Goal: Information Seeking & Learning: Learn about a topic

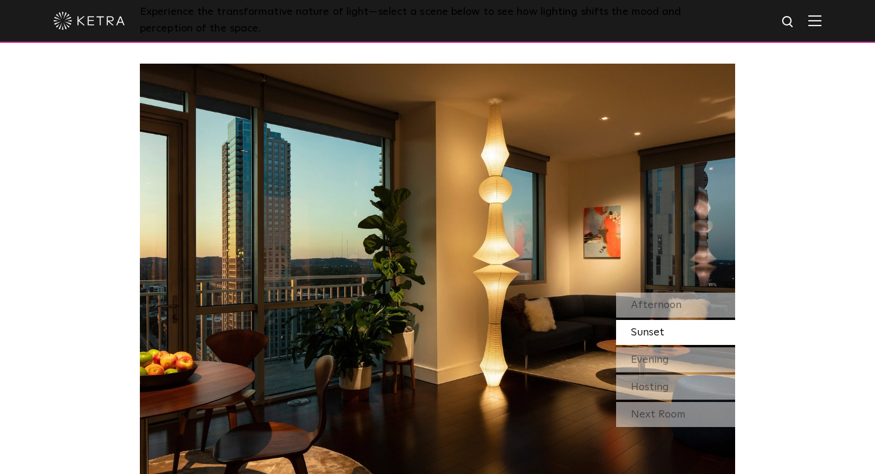
scroll to position [1014, 0]
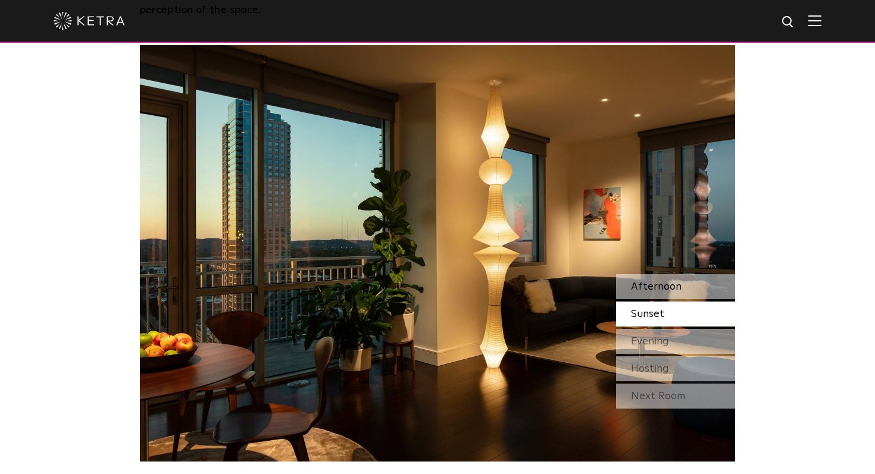
click at [648, 286] on span "Afternoon" at bounding box center [656, 286] width 51 height 11
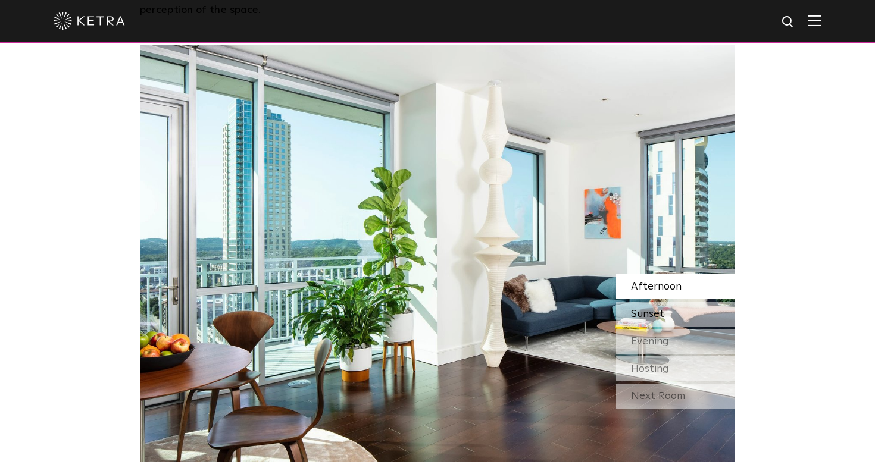
click at [670, 314] on div "Sunset" at bounding box center [675, 314] width 119 height 25
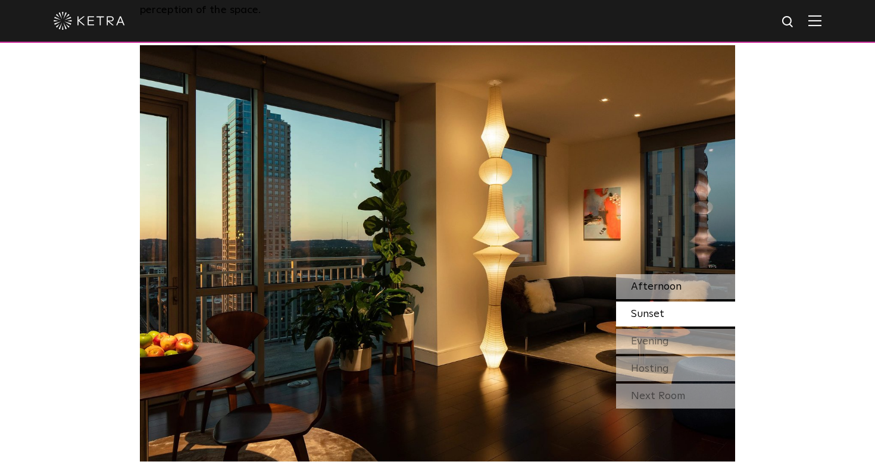
click at [662, 290] on span "Afternoon" at bounding box center [656, 286] width 51 height 11
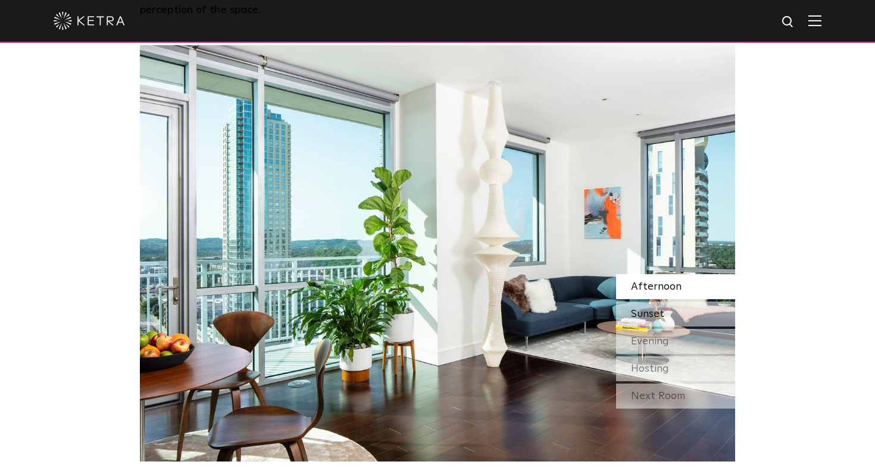
click at [663, 316] on div "Sunset" at bounding box center [675, 314] width 119 height 25
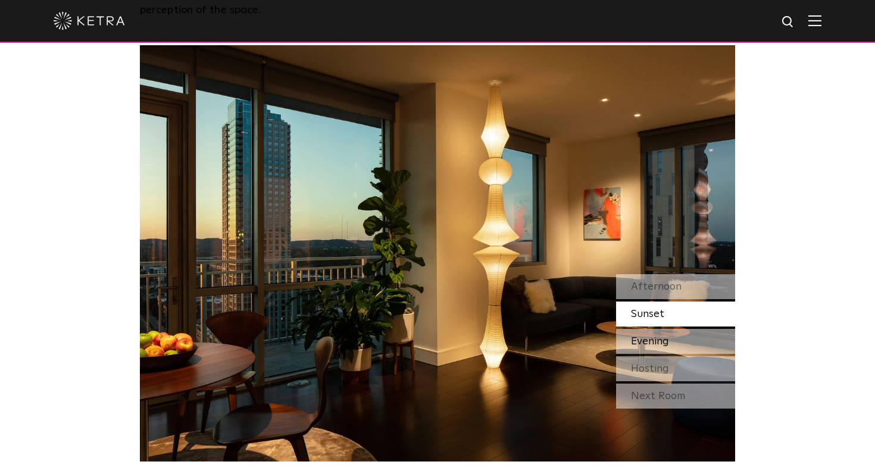
click at [662, 340] on span "Evening" at bounding box center [650, 341] width 38 height 11
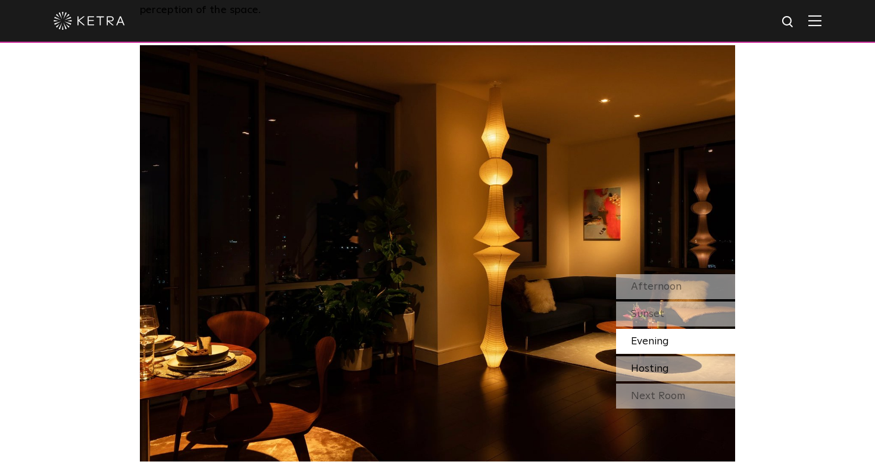
click at [676, 368] on div "Hosting" at bounding box center [675, 368] width 119 height 25
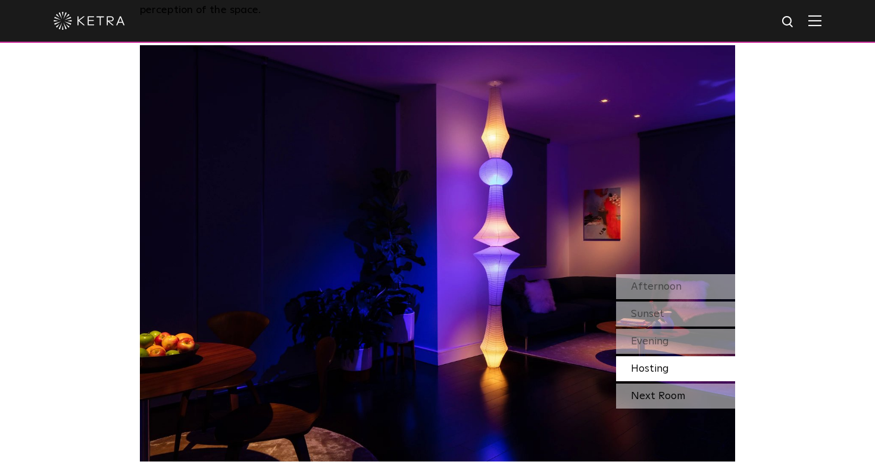
click at [675, 391] on div "Next Room" at bounding box center [675, 396] width 119 height 25
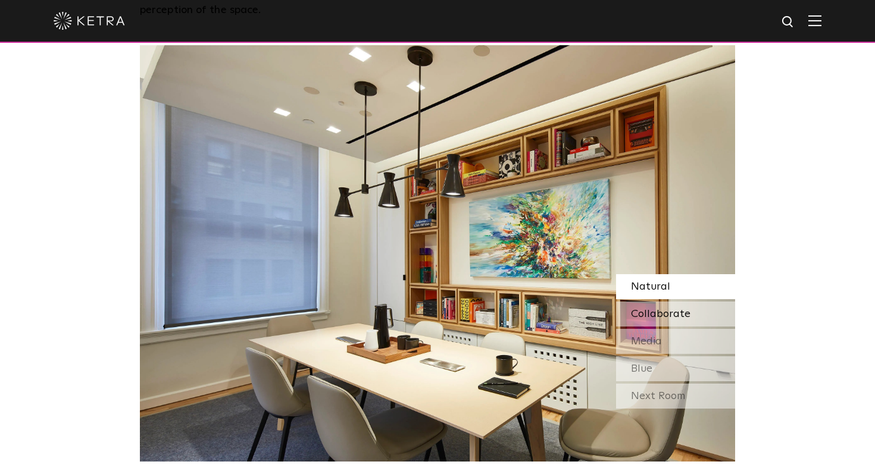
click at [665, 318] on span "Collaborate" at bounding box center [660, 314] width 59 height 11
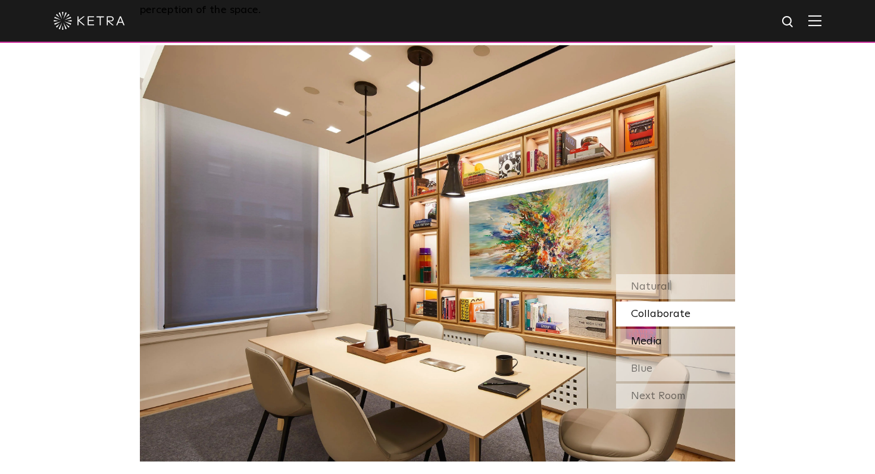
click at [658, 345] on span "Media" at bounding box center [646, 341] width 31 height 11
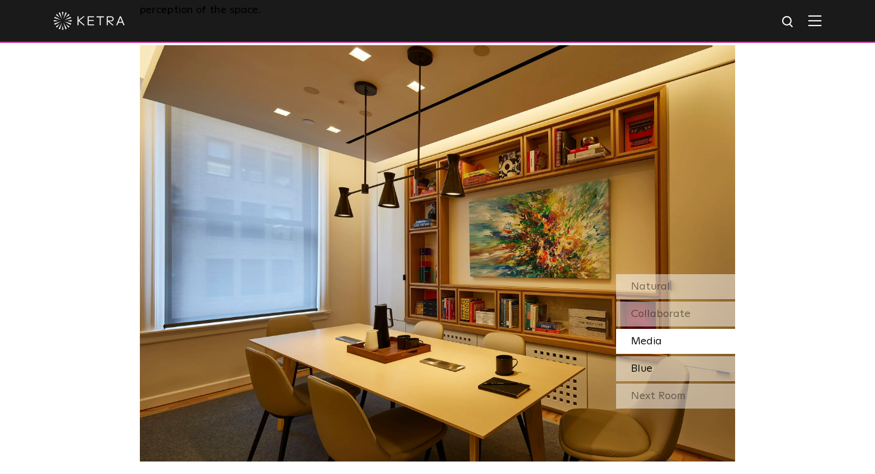
click at [657, 368] on div "Blue" at bounding box center [675, 368] width 119 height 25
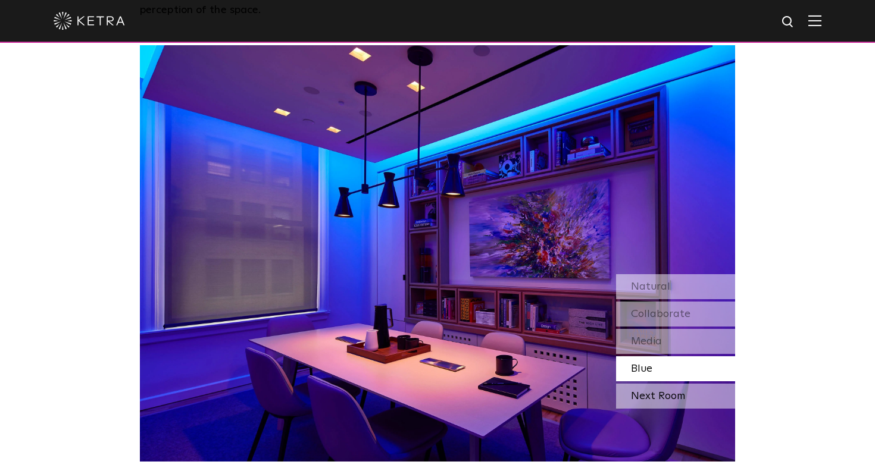
click at [695, 404] on div "Next Room" at bounding box center [675, 396] width 119 height 25
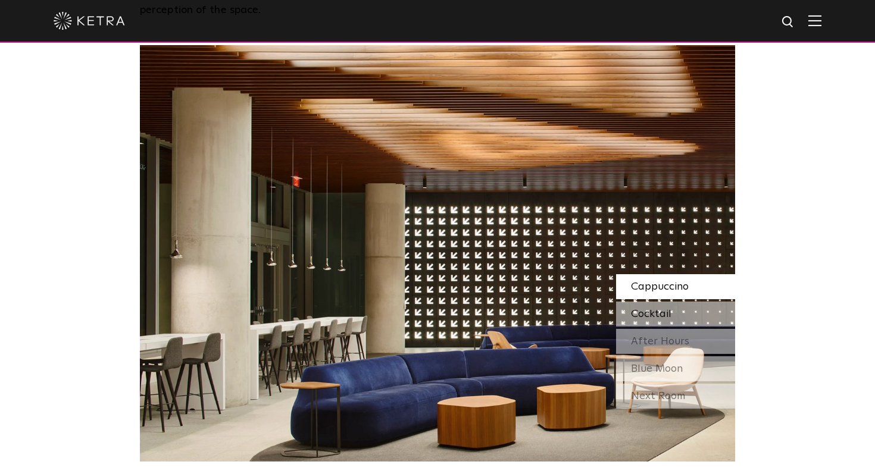
click at [691, 311] on div "Cocktail" at bounding box center [675, 314] width 119 height 25
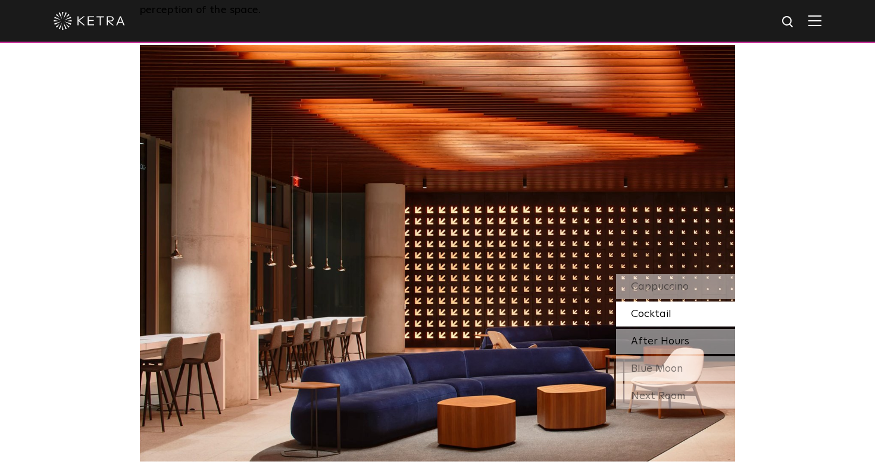
click at [678, 337] on span "After Hours" at bounding box center [660, 341] width 58 height 11
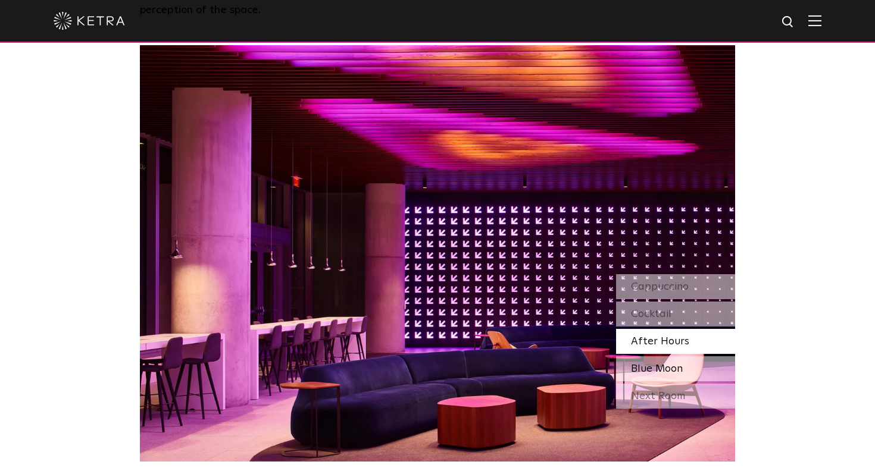
click at [670, 366] on span "Blue Moon" at bounding box center [657, 368] width 52 height 11
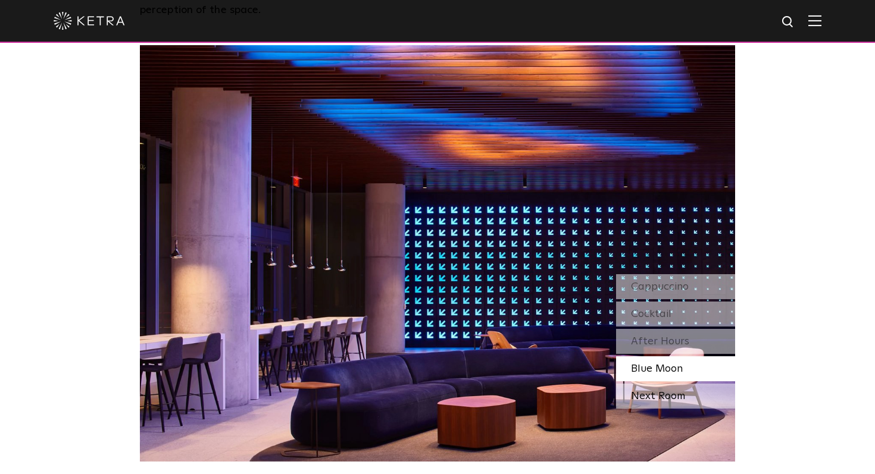
click at [677, 394] on div "Next Room" at bounding box center [675, 396] width 119 height 25
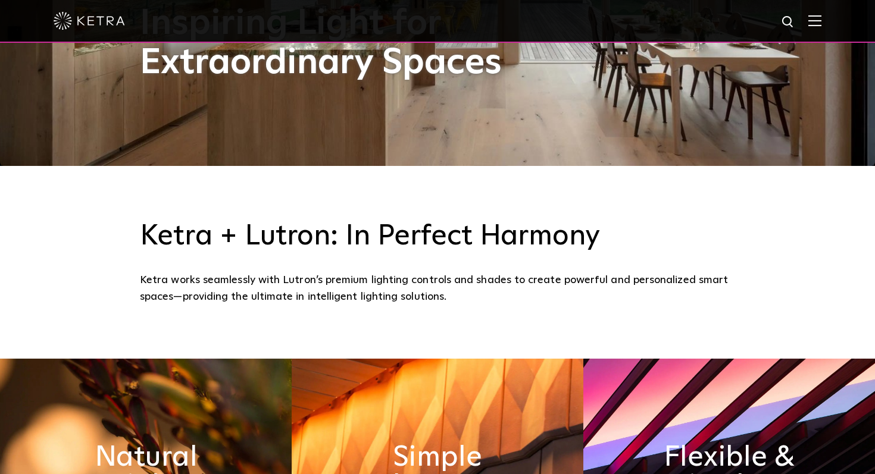
scroll to position [0, 0]
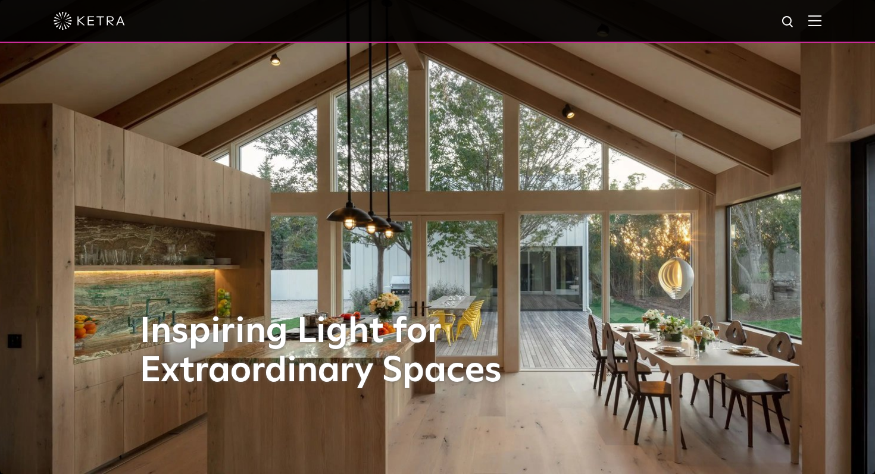
click at [819, 23] on img at bounding box center [814, 20] width 13 height 11
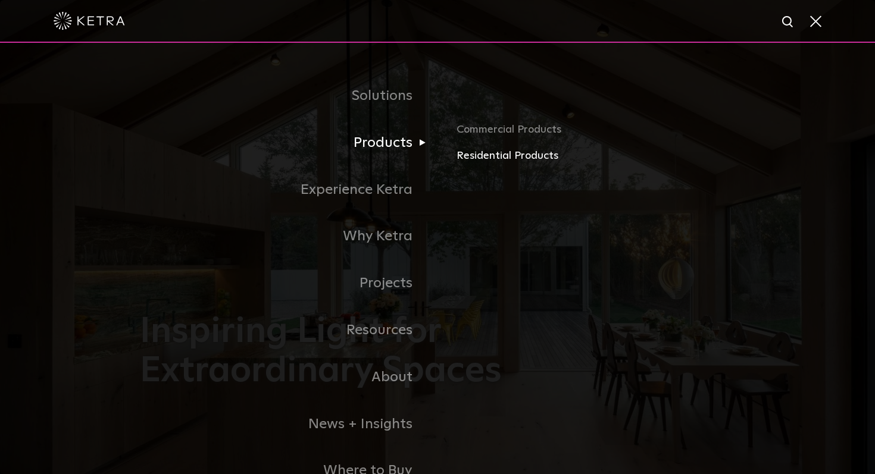
click at [490, 152] on link "Residential Products" at bounding box center [595, 156] width 278 height 17
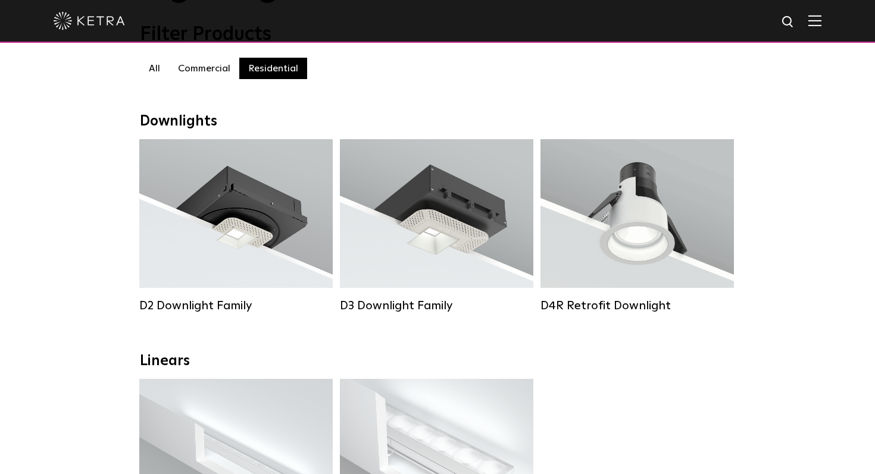
scroll to position [142, 0]
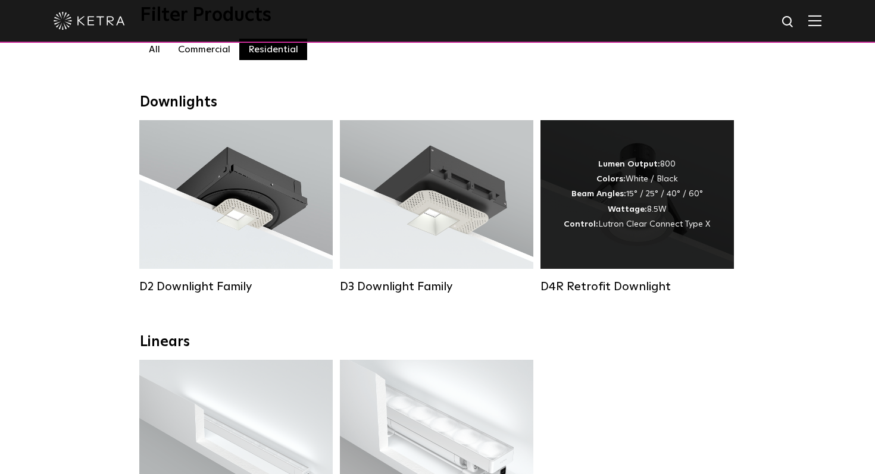
click at [603, 208] on div "Lumen Output: 800 Colors: White / Black Beam Angles: 15° / 25° / 40° / 60° Watt…" at bounding box center [636, 194] width 146 height 75
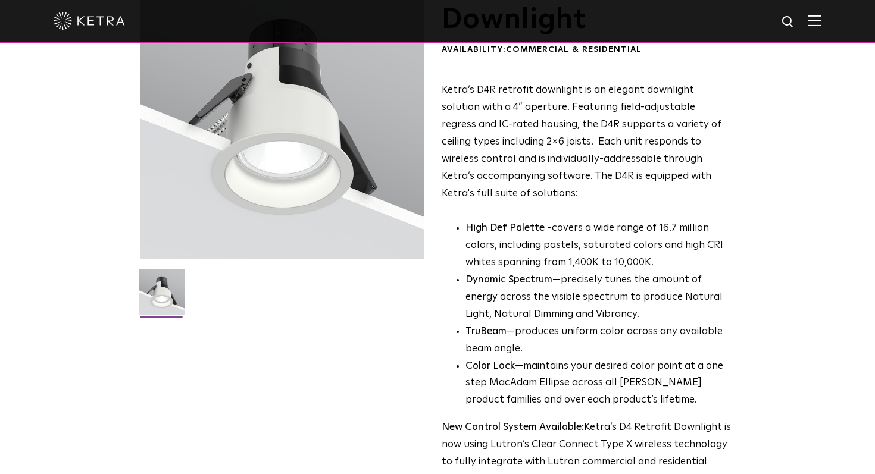
scroll to position [128, 0]
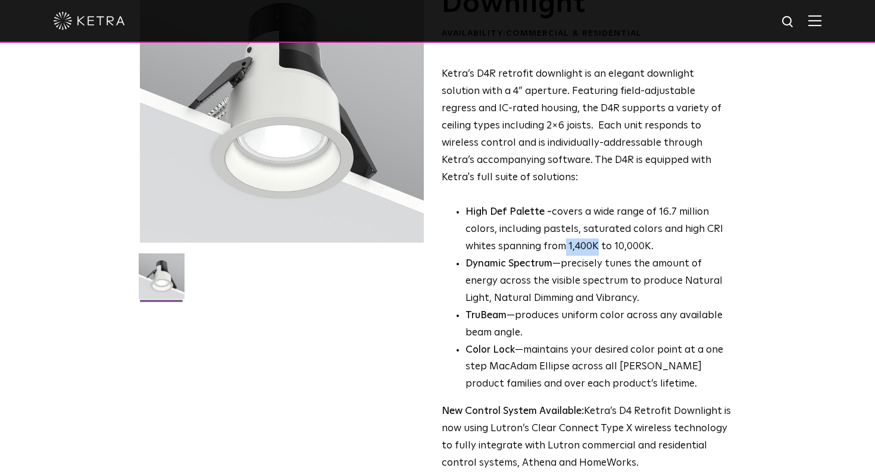
drag, startPoint x: 565, startPoint y: 250, endPoint x: 598, endPoint y: 249, distance: 33.9
click at [598, 249] on p "High Def Palette - covers a wide range of 16.7 million colors, including pastel…" at bounding box center [598, 230] width 266 height 52
drag, startPoint x: 617, startPoint y: 247, endPoint x: 665, endPoint y: 247, distance: 47.6
click at [665, 247] on p "High Def Palette - covers a wide range of 16.7 million colors, including pastel…" at bounding box center [598, 230] width 266 height 52
click at [679, 302] on li "Dynamic Spectrum —precisely tunes the amount of energy across the visible spect…" at bounding box center [598, 282] width 266 height 52
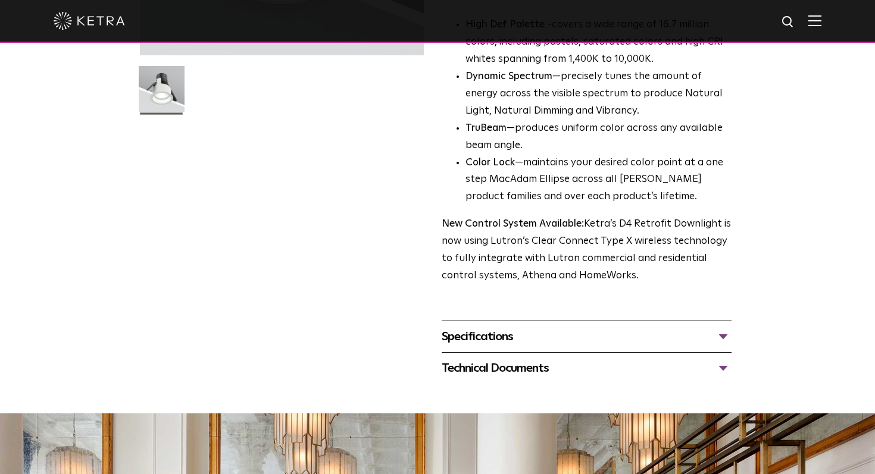
scroll to position [318, 0]
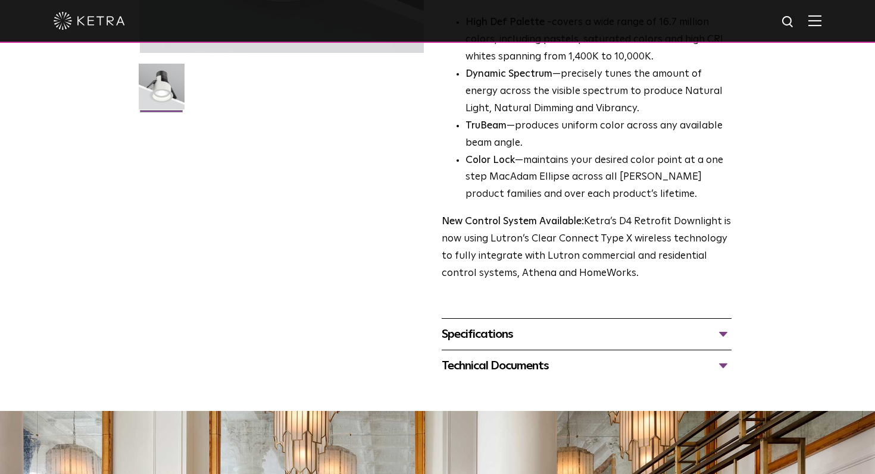
click at [670, 337] on div "Specifications" at bounding box center [586, 334] width 290 height 19
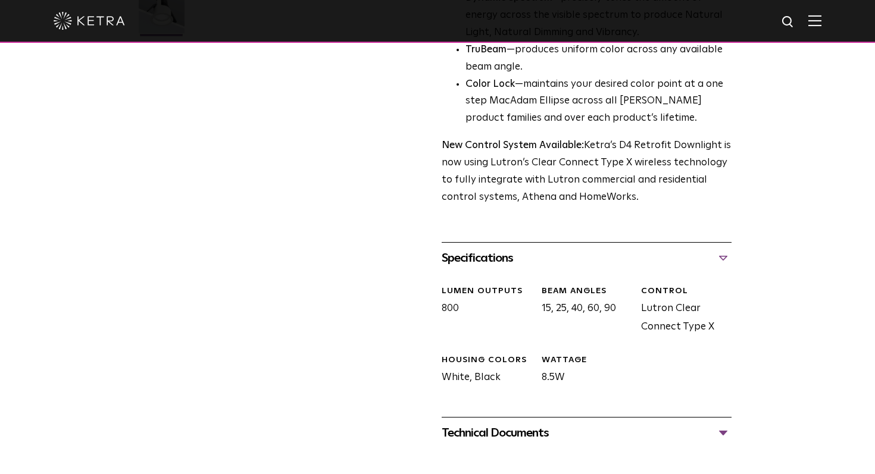
scroll to position [394, 0]
drag, startPoint x: 434, startPoint y: 308, endPoint x: 478, endPoint y: 308, distance: 44.6
click at [478, 308] on div "D4R Retrofit Downlight Availability: Commercial & Residential Ketra’s D4R retro…" at bounding box center [437, 70] width 595 height 756
click at [644, 358] on div "LUMEN OUTPUTS 800 Beam Angles 15, 25, 40, 60, 90 CONTROL Lutron Clear Connect T…" at bounding box center [581, 344] width 299 height 143
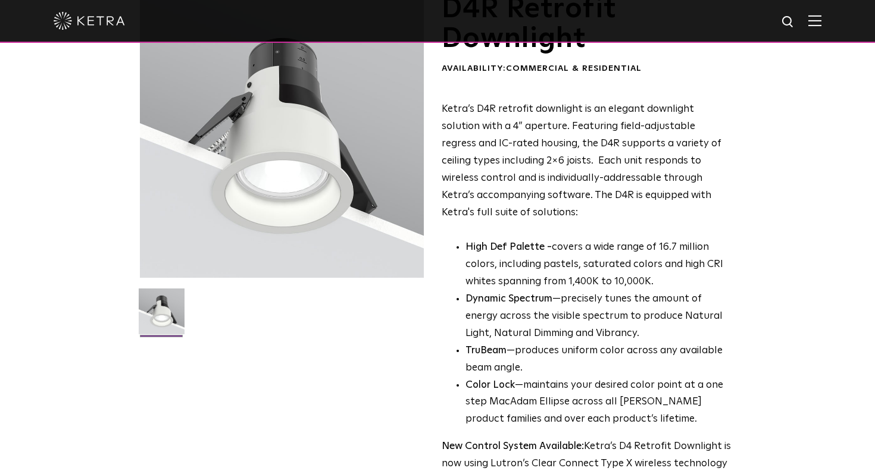
scroll to position [0, 0]
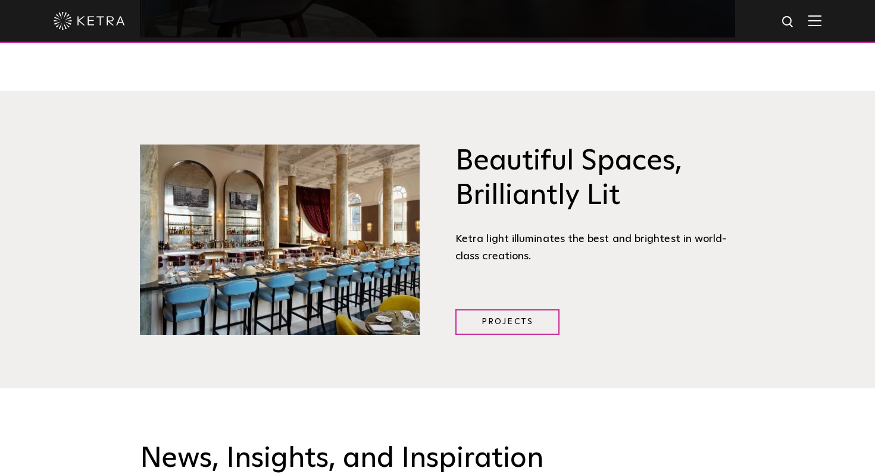
scroll to position [1439, 0]
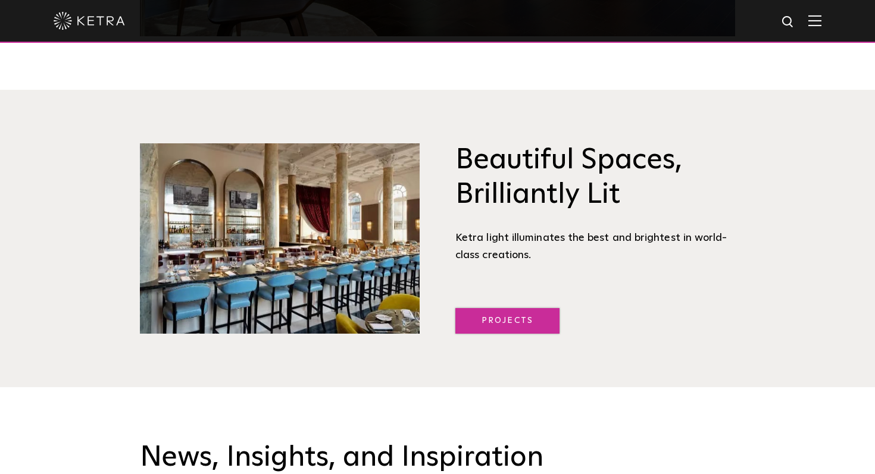
click at [521, 327] on link "Projects" at bounding box center [507, 321] width 104 height 26
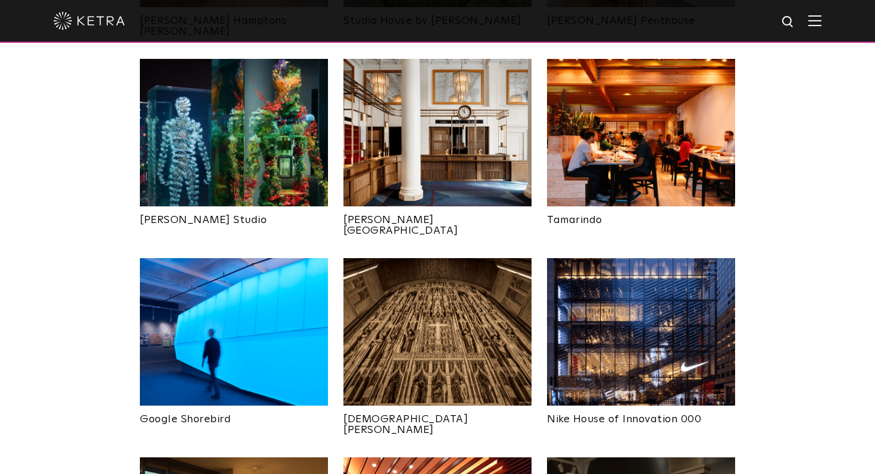
scroll to position [685, 0]
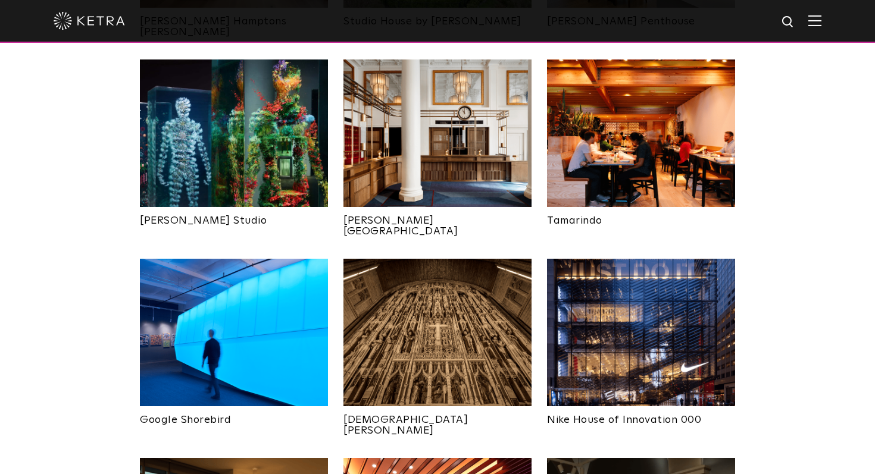
click at [241, 300] on img at bounding box center [234, 333] width 188 height 148
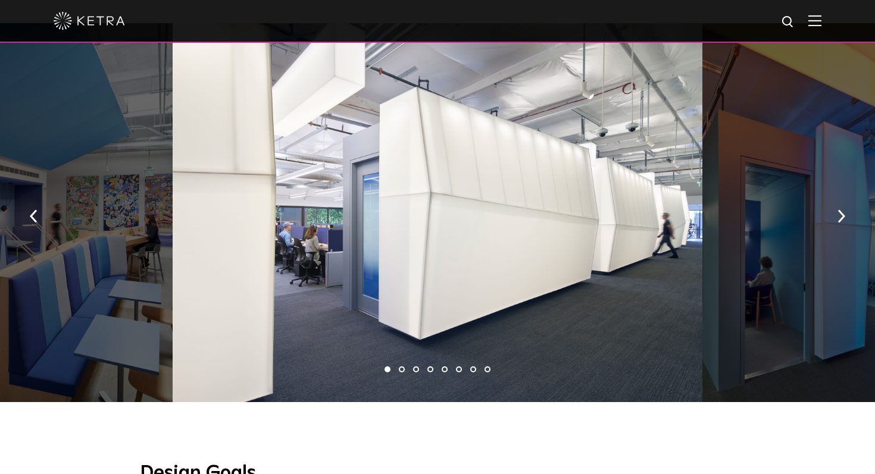
scroll to position [681, 0]
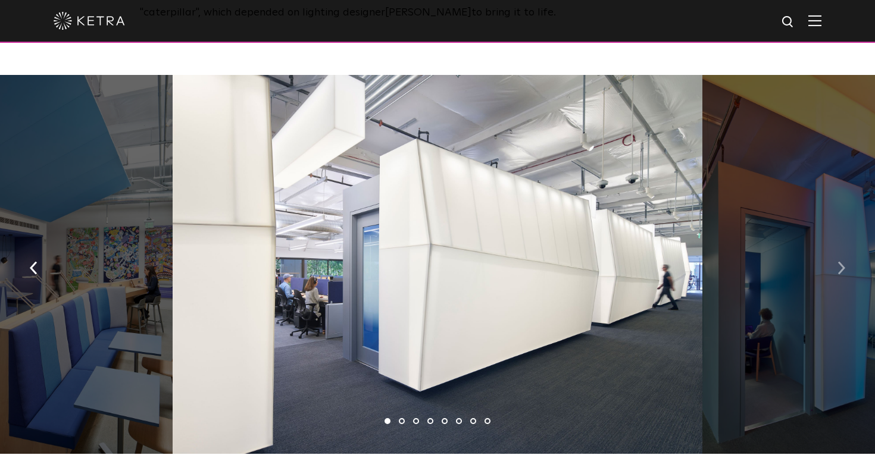
click at [841, 262] on img "button" at bounding box center [841, 268] width 8 height 13
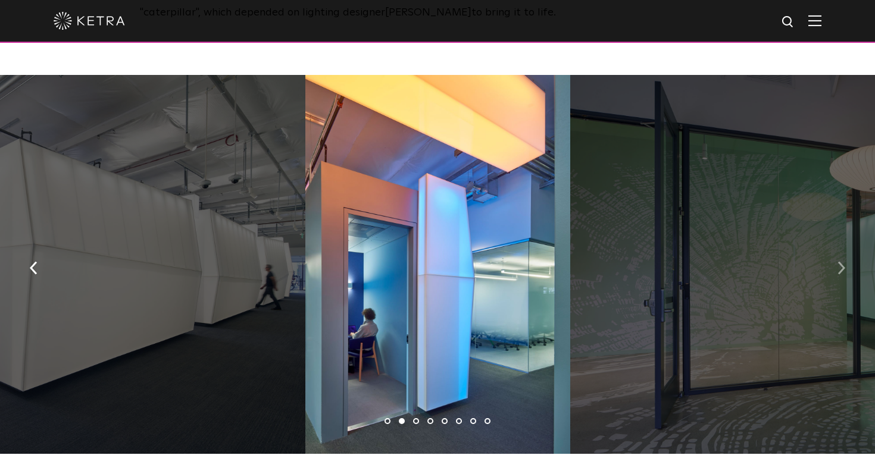
click at [841, 262] on img "button" at bounding box center [841, 268] width 8 height 13
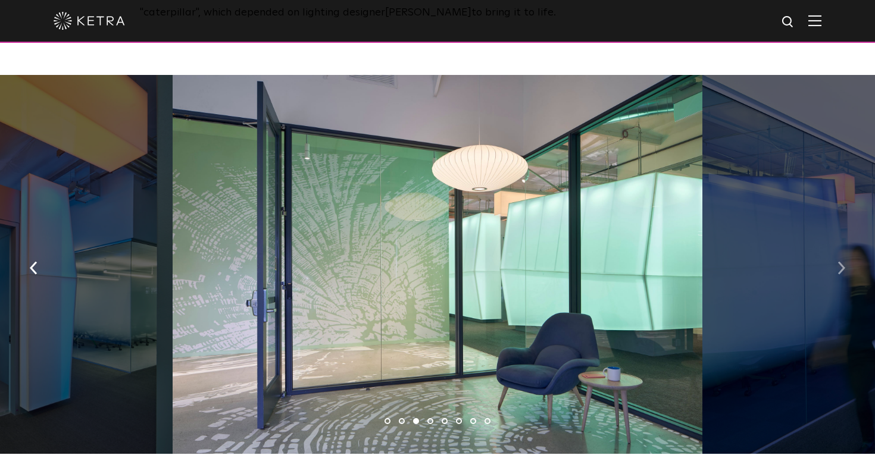
click at [841, 262] on img "button" at bounding box center [841, 268] width 8 height 13
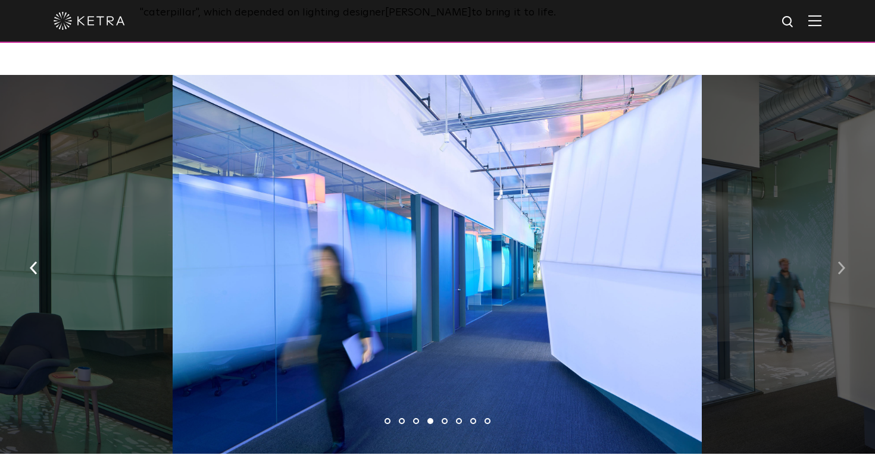
click at [841, 262] on img "button" at bounding box center [841, 268] width 8 height 13
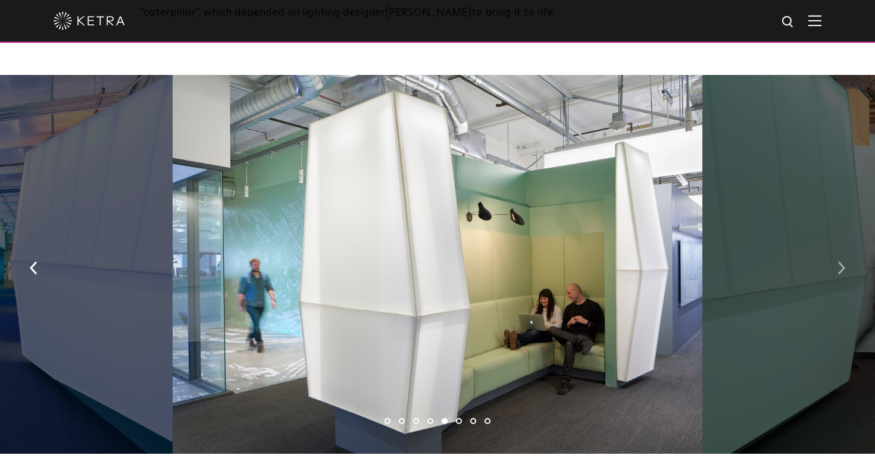
click at [841, 262] on img "button" at bounding box center [841, 268] width 8 height 13
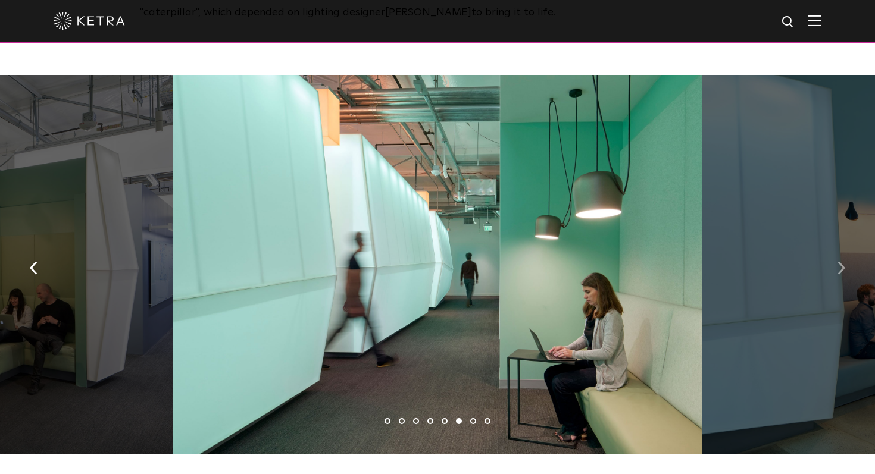
click at [841, 262] on img "button" at bounding box center [841, 268] width 8 height 13
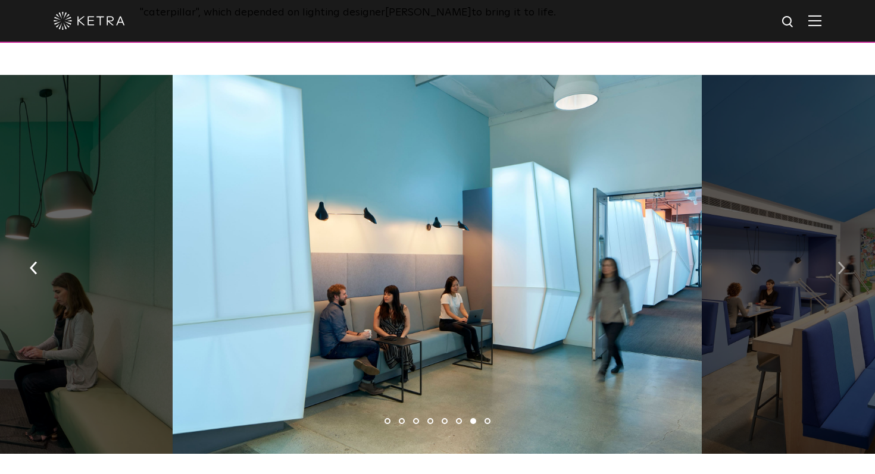
click at [841, 262] on img "button" at bounding box center [841, 268] width 8 height 13
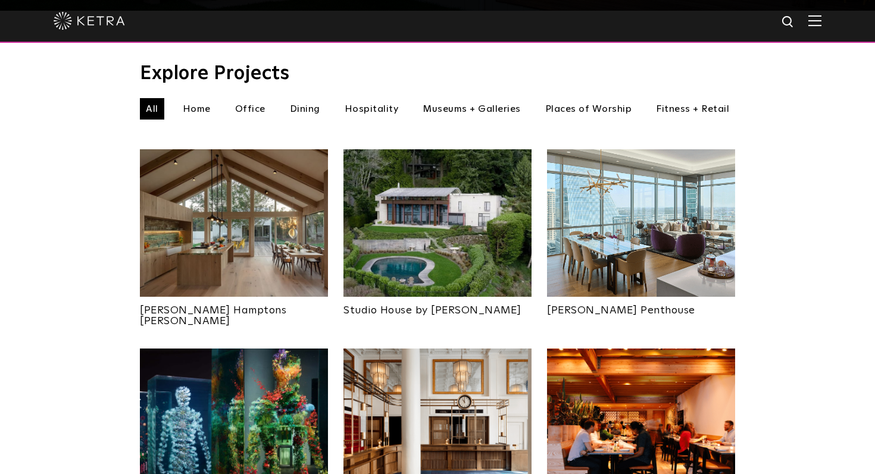
scroll to position [435, 0]
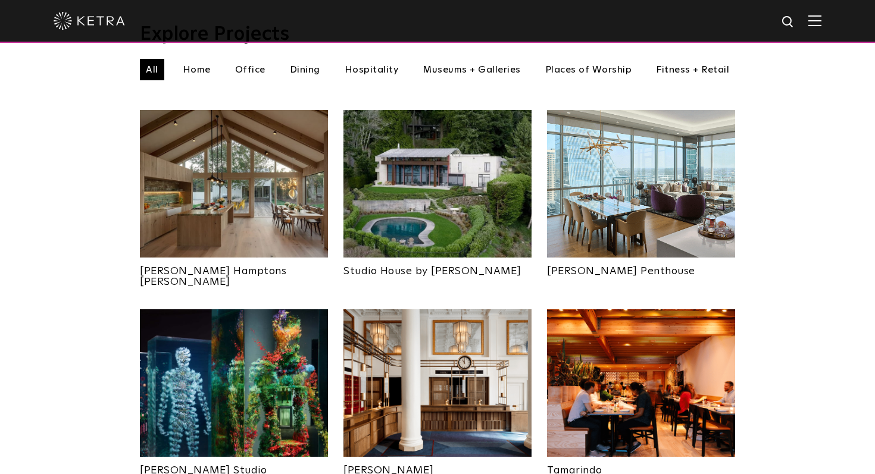
click at [252, 169] on img at bounding box center [234, 184] width 188 height 148
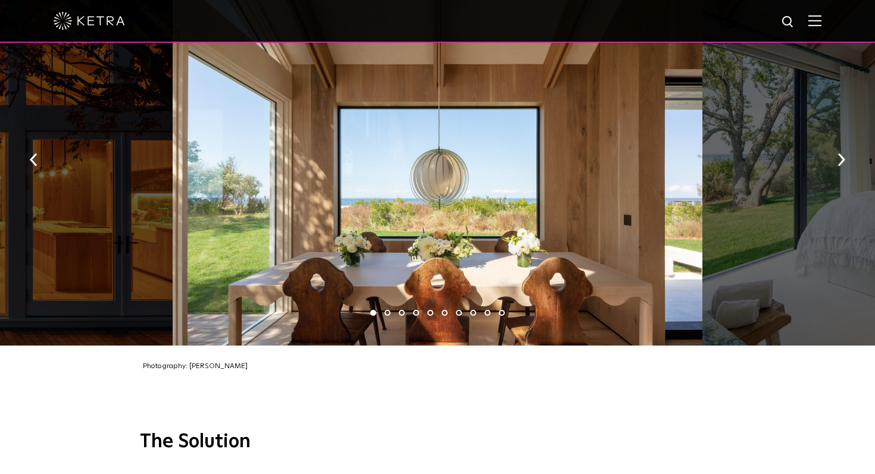
scroll to position [1747, 0]
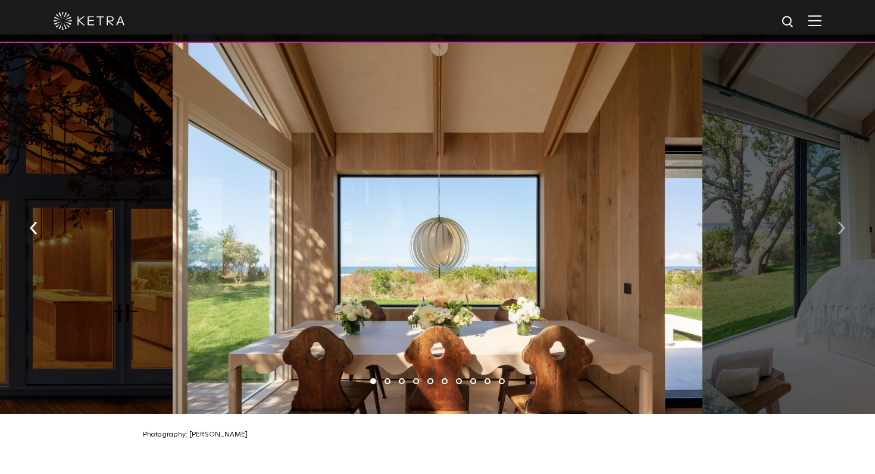
click at [842, 221] on img "button" at bounding box center [841, 227] width 8 height 13
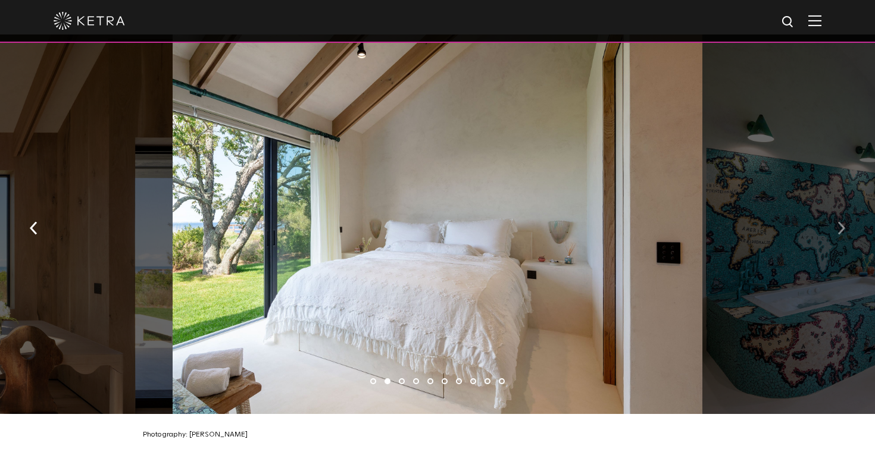
click at [842, 221] on img "button" at bounding box center [841, 227] width 8 height 13
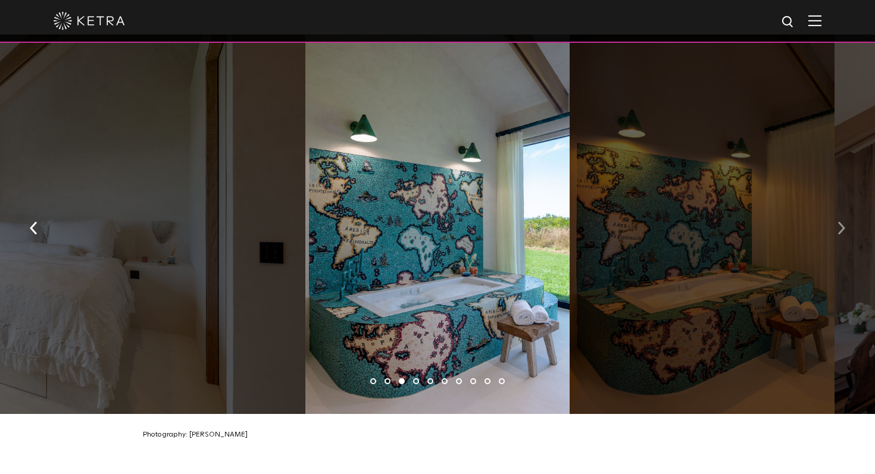
click at [841, 224] on button "button" at bounding box center [841, 226] width 26 height 41
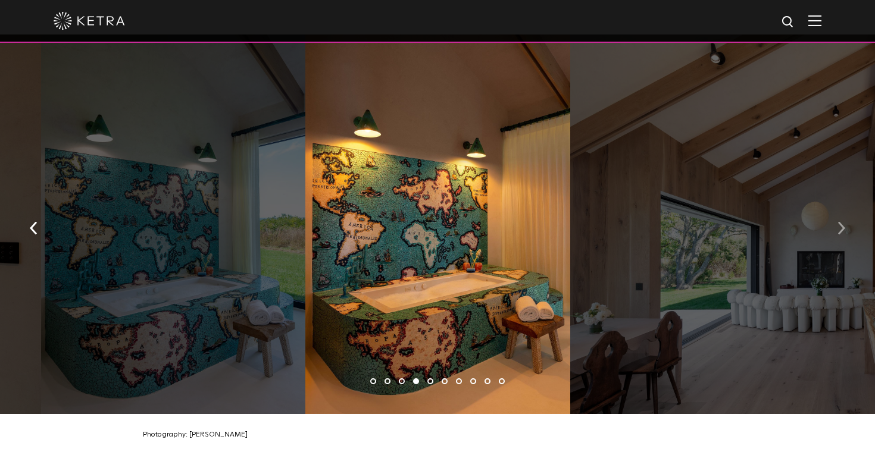
click at [841, 224] on button "button" at bounding box center [841, 226] width 26 height 41
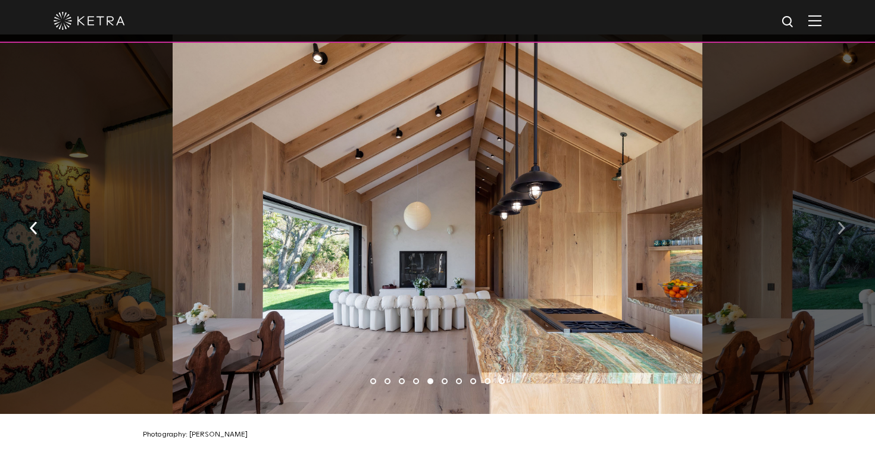
click at [841, 224] on button "button" at bounding box center [841, 226] width 26 height 41
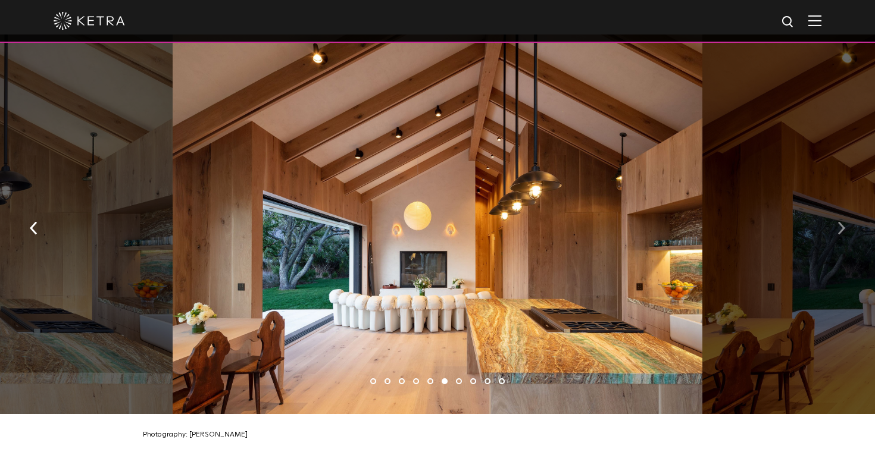
click at [841, 224] on button "button" at bounding box center [841, 226] width 26 height 41
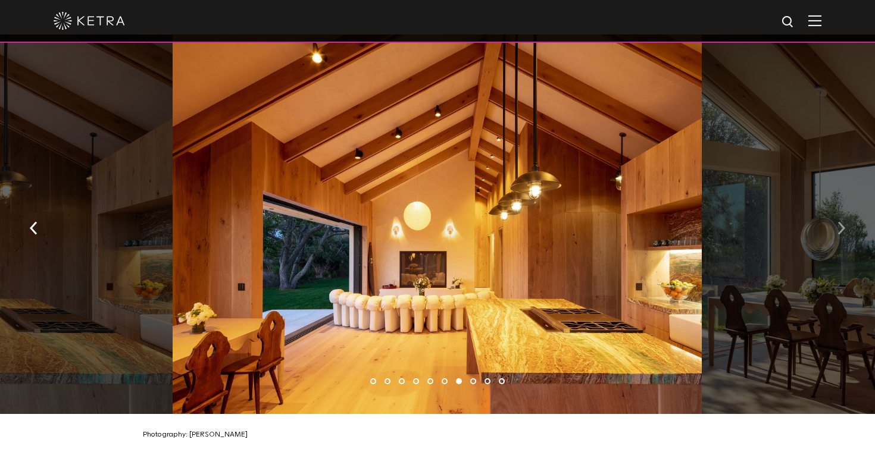
click at [841, 224] on button "button" at bounding box center [841, 226] width 26 height 41
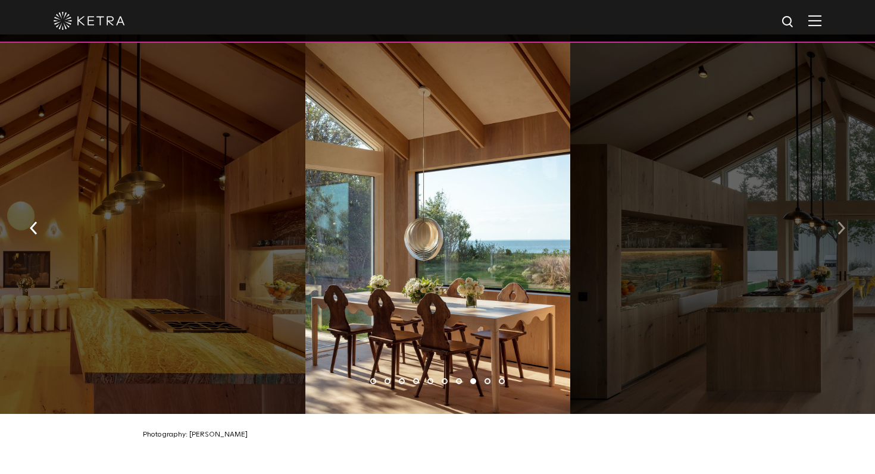
click at [841, 224] on button "button" at bounding box center [841, 226] width 26 height 41
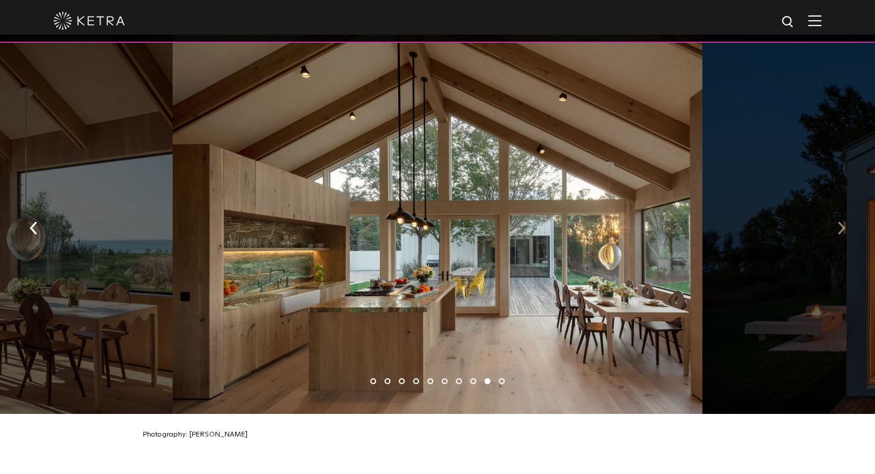
click at [841, 224] on button "button" at bounding box center [841, 226] width 26 height 41
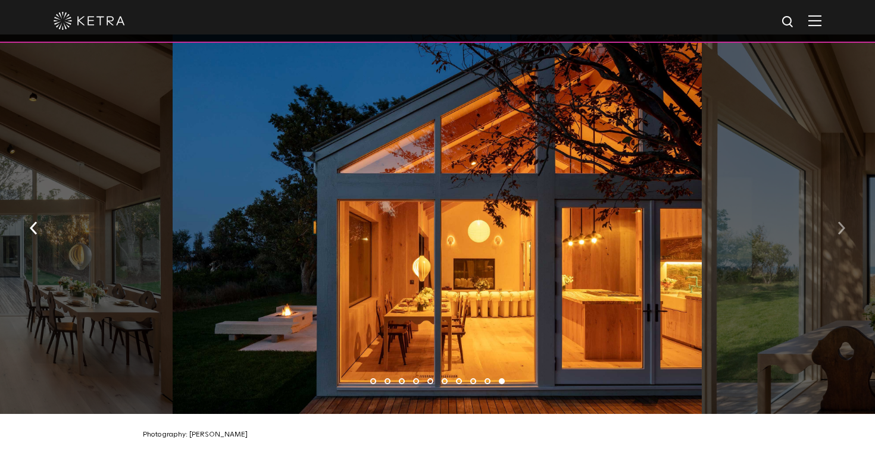
click at [841, 224] on button "button" at bounding box center [841, 226] width 26 height 41
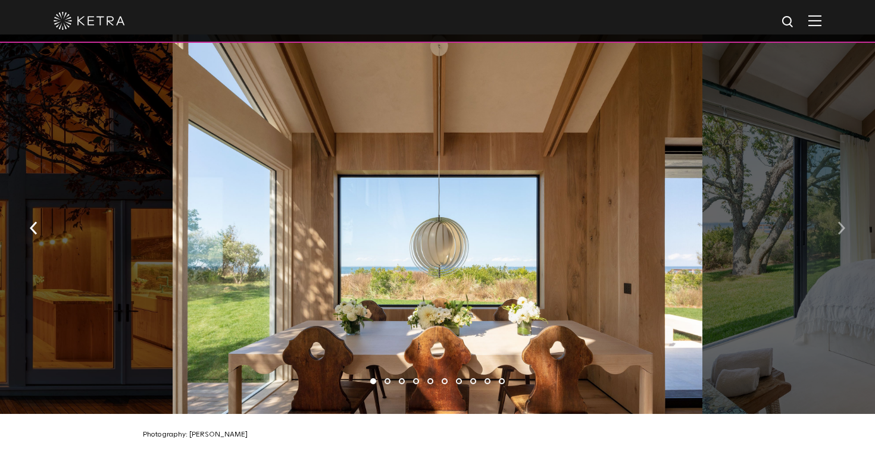
click at [841, 224] on button "button" at bounding box center [841, 226] width 26 height 41
